Goal: Task Accomplishment & Management: Find specific page/section

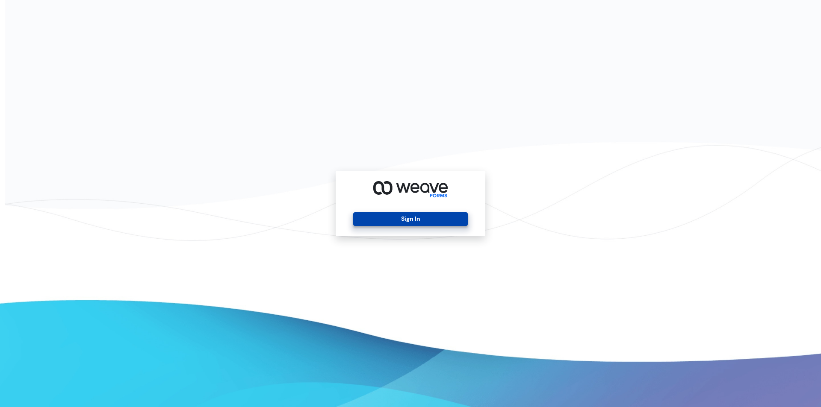
click at [393, 219] on button "Sign In" at bounding box center [410, 219] width 114 height 14
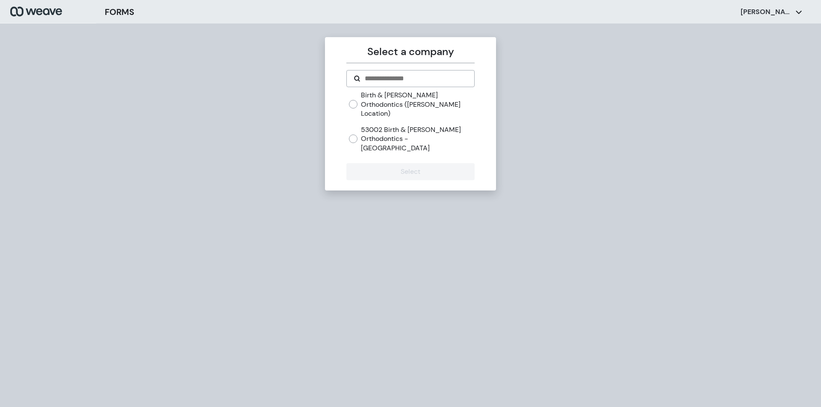
click at [377, 101] on label "Birth & [PERSON_NAME] Orthodontics ([PERSON_NAME] Location)" at bounding box center [417, 105] width 113 height 28
click at [427, 163] on button "Select" at bounding box center [410, 171] width 128 height 17
